Goal: Information Seeking & Learning: Learn about a topic

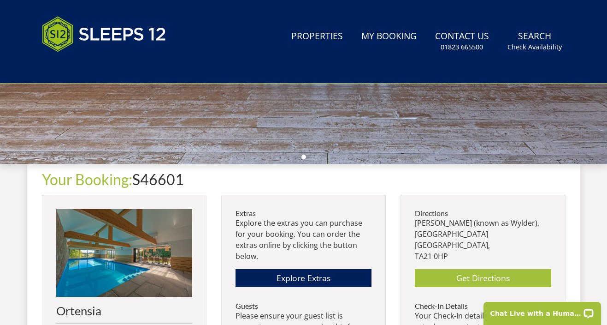
scroll to position [274, 0]
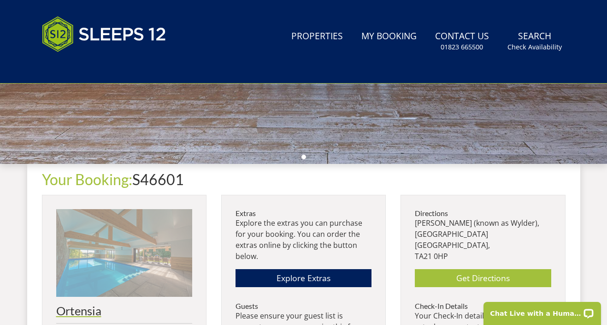
click at [135, 236] on img at bounding box center [124, 253] width 136 height 88
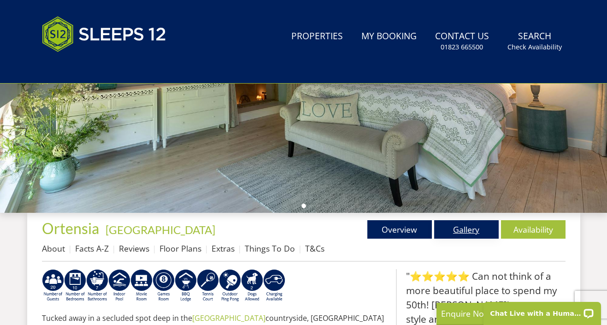
click at [460, 227] on link "Gallery" at bounding box center [466, 229] width 65 height 18
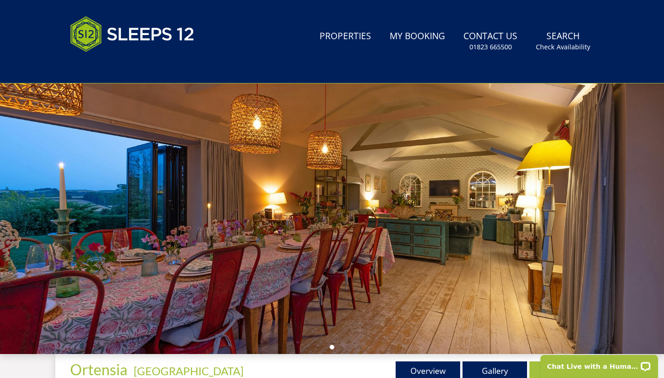
scroll to position [90, 0]
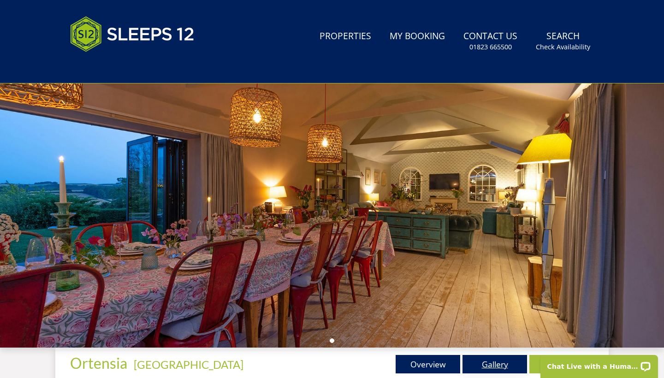
click at [472, 324] on link "Gallery" at bounding box center [494, 364] width 65 height 18
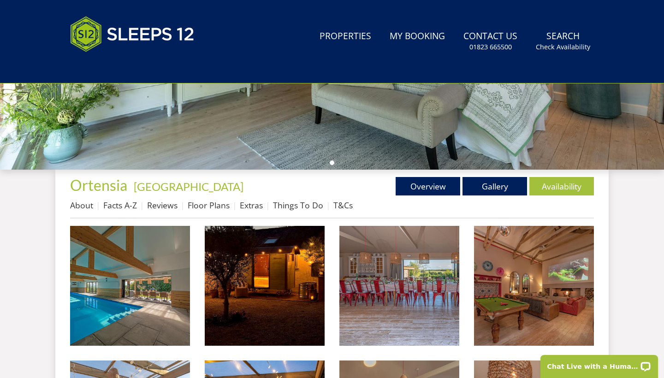
scroll to position [333, 0]
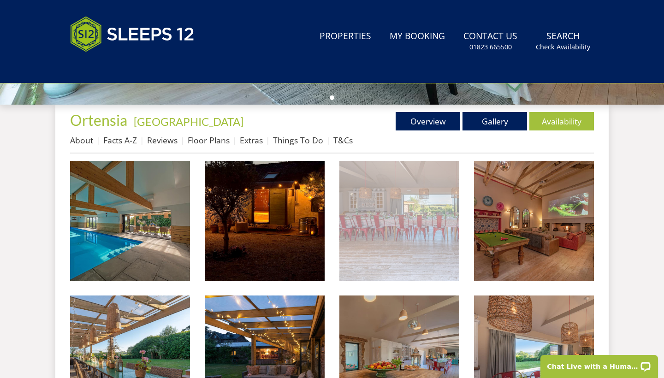
click at [413, 267] on img at bounding box center [399, 221] width 120 height 120
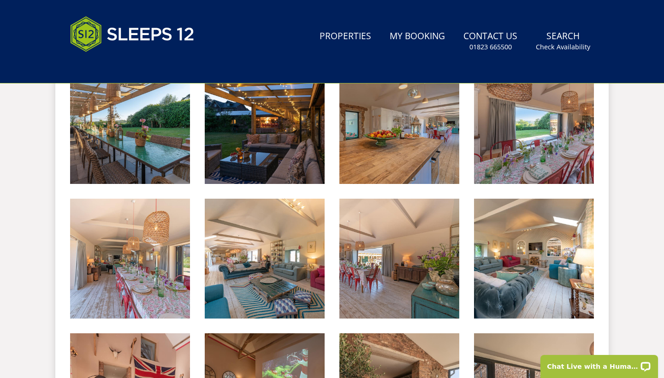
scroll to position [568, 0]
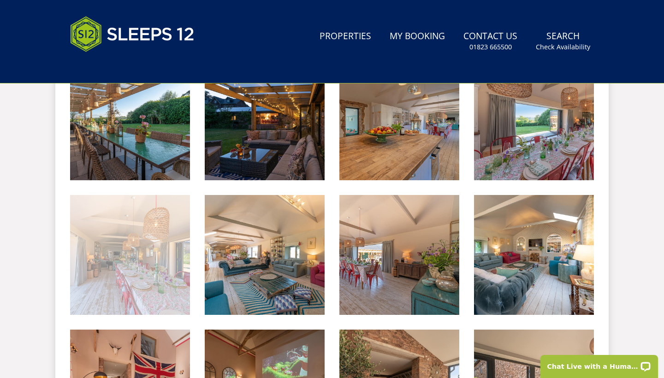
click at [125, 272] on img at bounding box center [130, 255] width 120 height 120
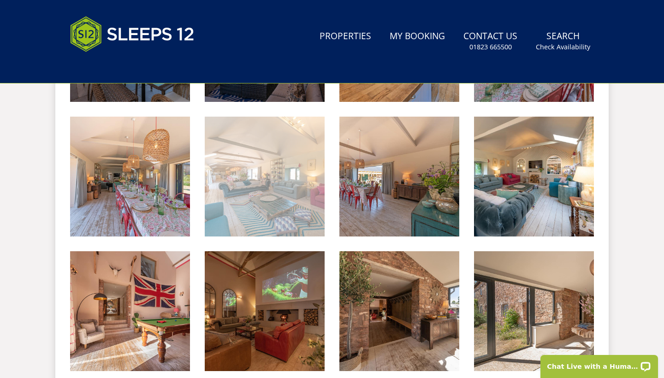
scroll to position [662, 0]
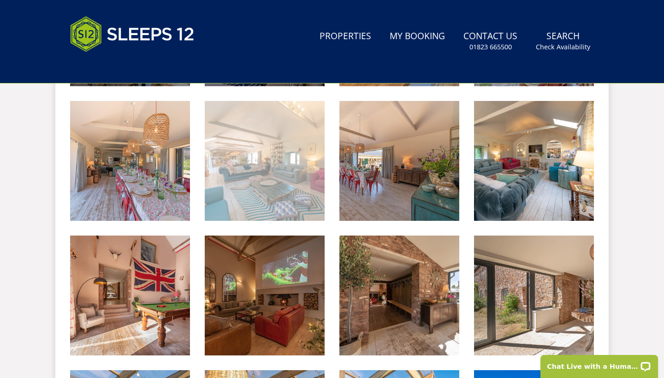
click at [285, 197] on img at bounding box center [265, 161] width 120 height 120
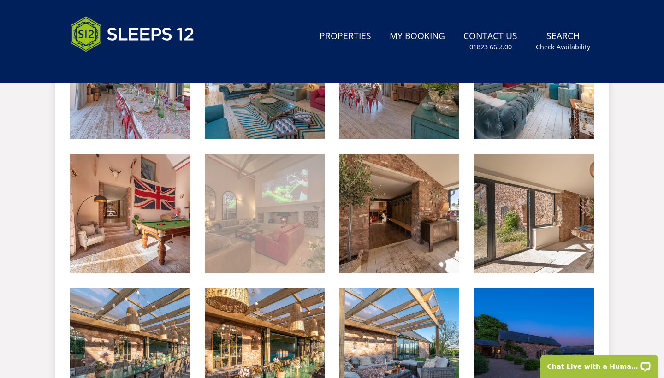
scroll to position [756, 0]
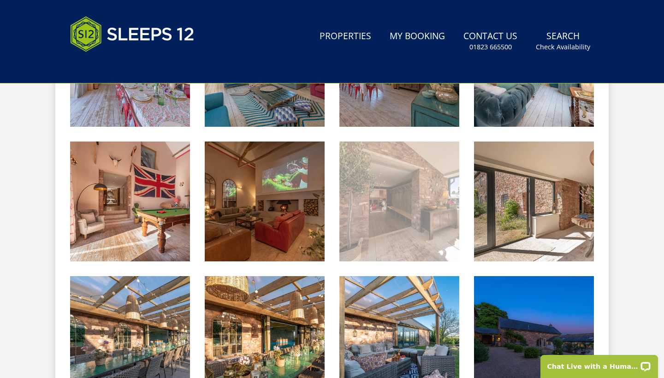
click at [428, 220] on img at bounding box center [399, 202] width 120 height 120
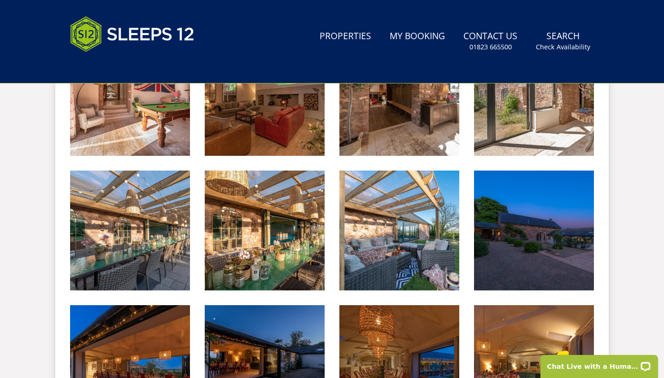
scroll to position [866, 0]
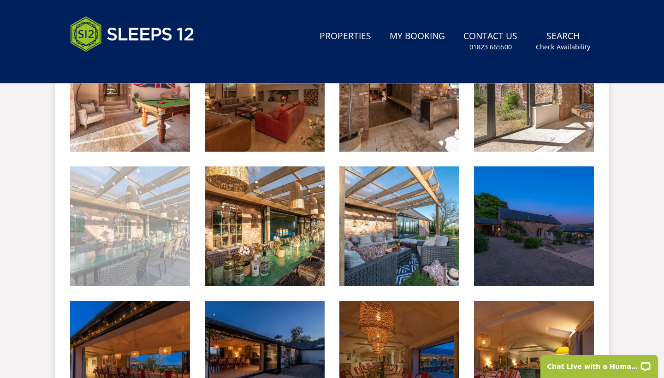
click at [157, 242] on img at bounding box center [130, 226] width 120 height 120
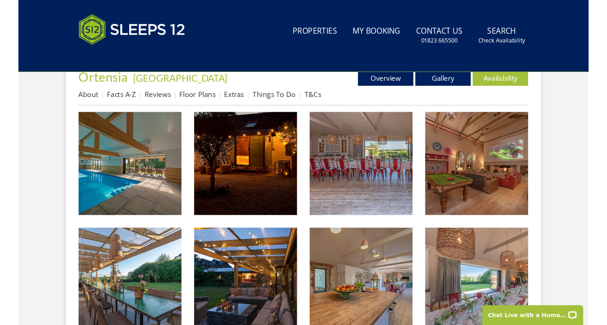
scroll to position [359, 0]
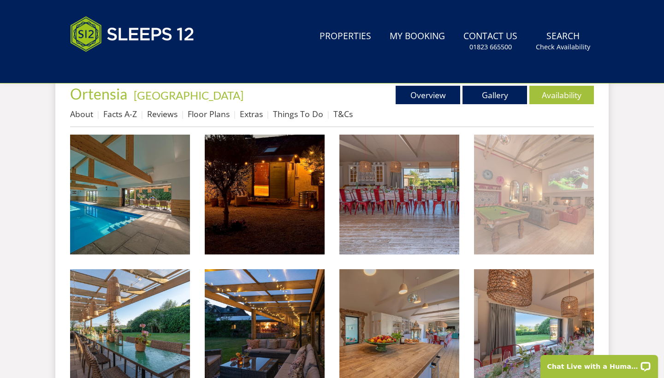
click at [548, 235] on img at bounding box center [534, 195] width 120 height 120
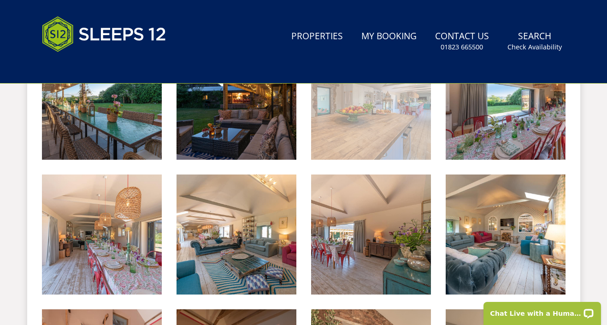
scroll to position [589, 0]
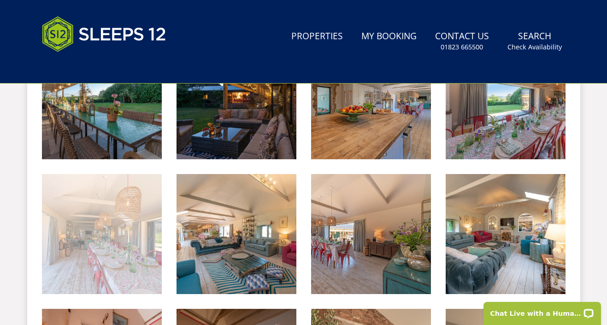
click at [79, 215] on img at bounding box center [102, 234] width 120 height 120
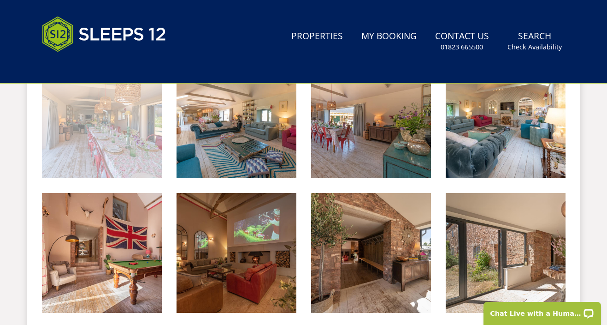
scroll to position [712, 0]
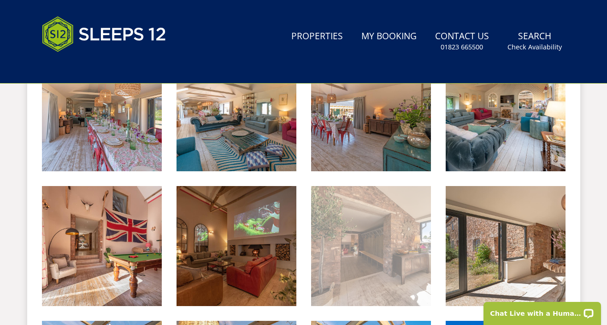
click at [396, 258] on img at bounding box center [371, 246] width 120 height 120
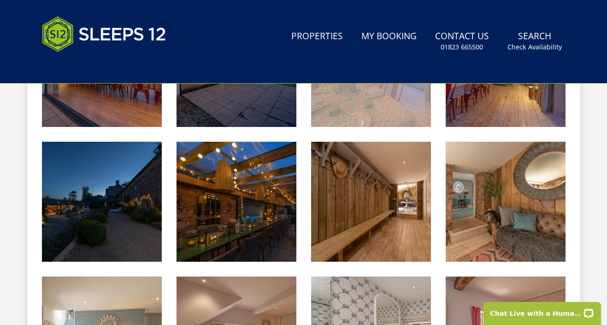
scroll to position [1162, 0]
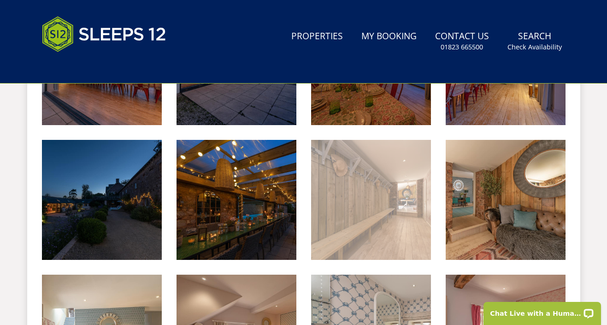
click at [395, 177] on img at bounding box center [371, 200] width 120 height 120
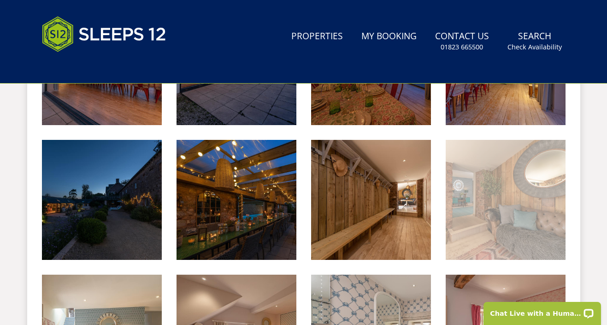
click at [510, 228] on img at bounding box center [506, 200] width 120 height 120
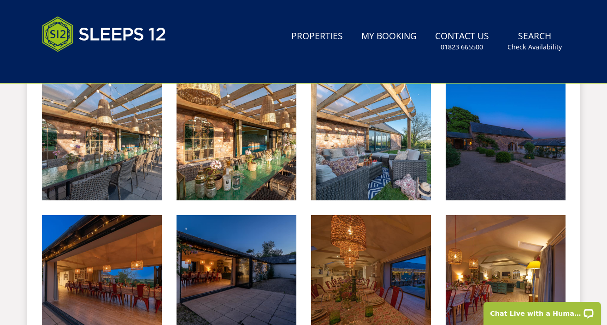
scroll to position [947, 0]
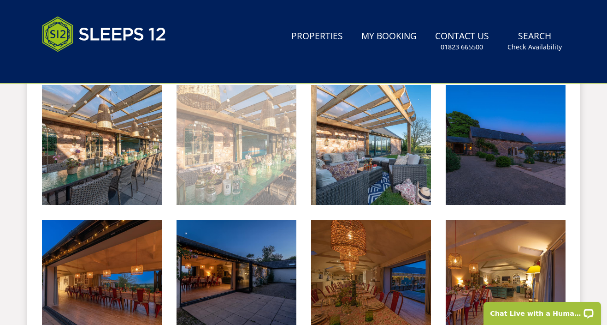
click at [238, 159] on img at bounding box center [237, 145] width 120 height 120
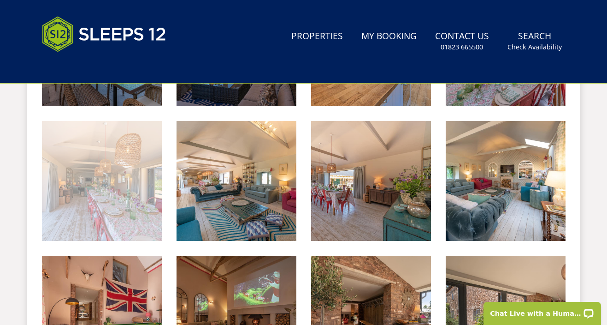
scroll to position [641, 0]
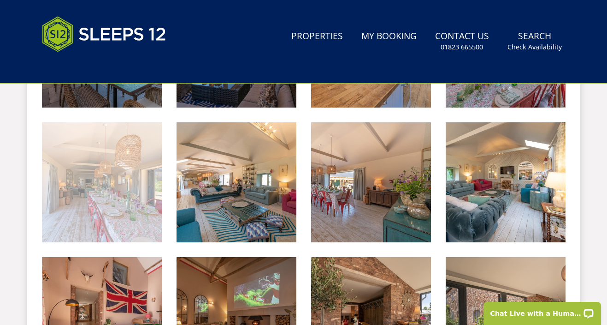
click at [123, 183] on img at bounding box center [102, 182] width 120 height 120
